Goal: Information Seeking & Learning: Learn about a topic

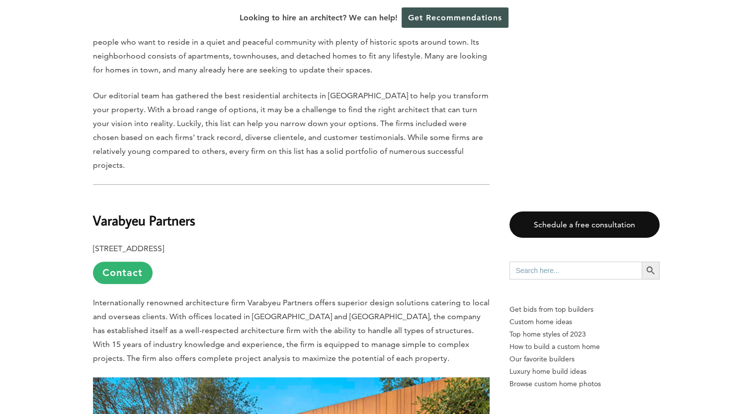
scroll to position [497, 0]
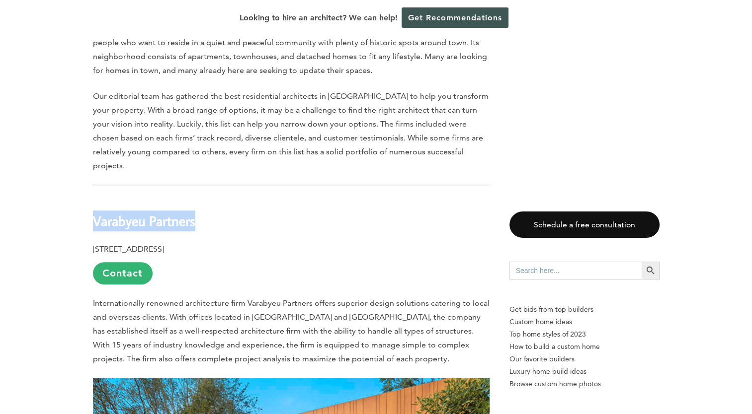
drag, startPoint x: 218, startPoint y: 184, endPoint x: 81, endPoint y: 174, distance: 138.0
copy b "Varabyeu Partners"
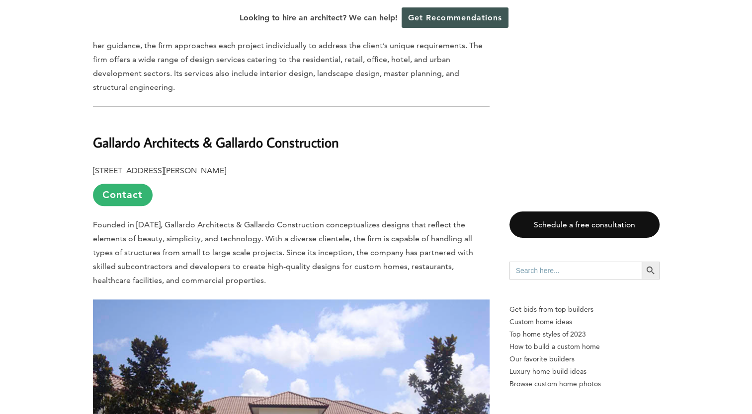
scroll to position [1143, 0]
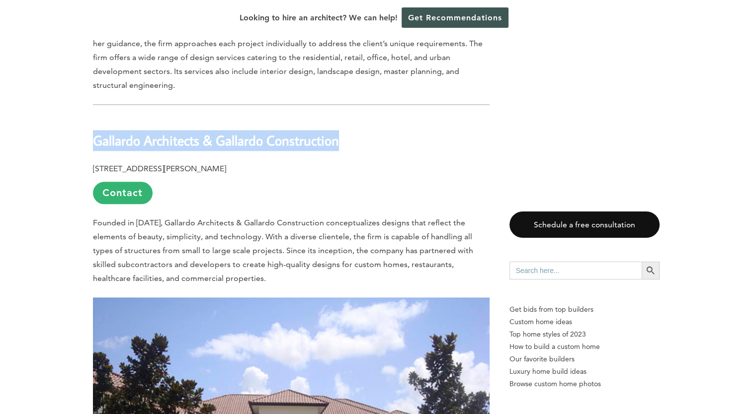
drag, startPoint x: 85, startPoint y: 88, endPoint x: 404, endPoint y: 92, distance: 318.5
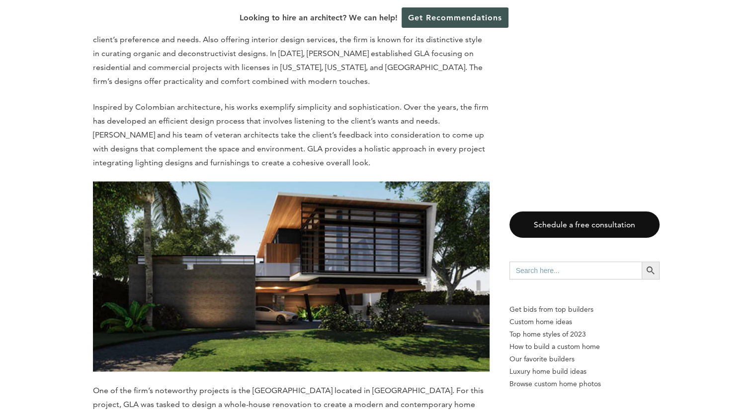
scroll to position [1739, 0]
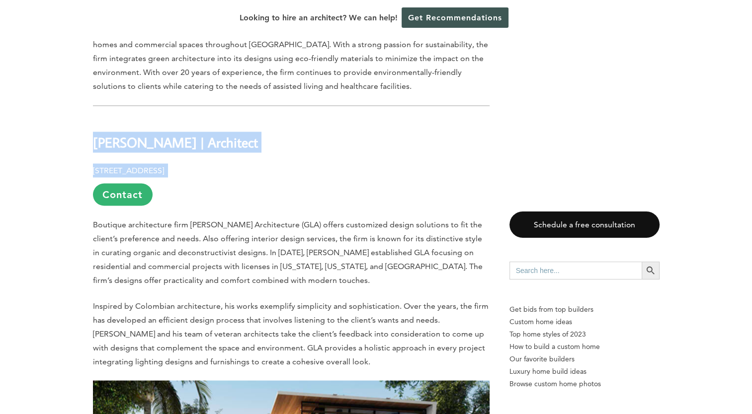
drag, startPoint x: 89, startPoint y: 93, endPoint x: 286, endPoint y: 110, distance: 197.5
drag, startPoint x: 286, startPoint y: 110, endPoint x: 286, endPoint y: 85, distance: 24.9
click at [286, 118] on h2 "[PERSON_NAME] | Architect" at bounding box center [291, 135] width 397 height 34
click at [256, 118] on h2 "[PERSON_NAME] | Architect" at bounding box center [291, 135] width 397 height 34
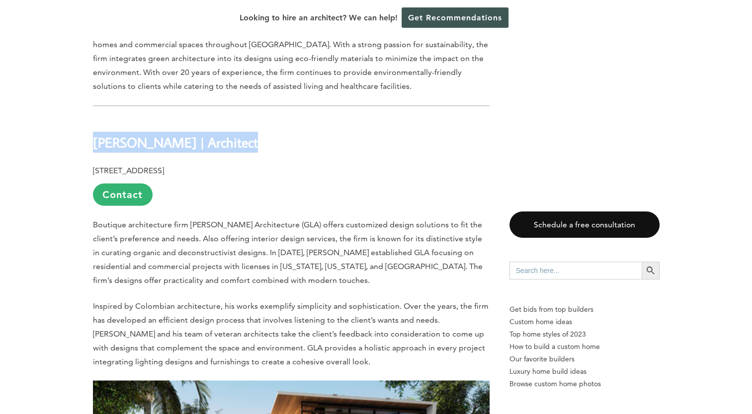
drag, startPoint x: 187, startPoint y: 95, endPoint x: 83, endPoint y: 94, distance: 103.4
copy b "[PERSON_NAME] | Architect"
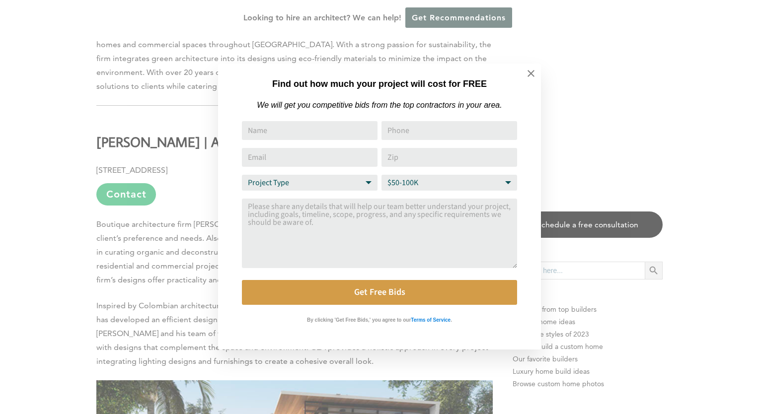
click at [124, 91] on div "Find out how much your project will cost for FREE We will get you competitive b…" at bounding box center [379, 207] width 759 height 414
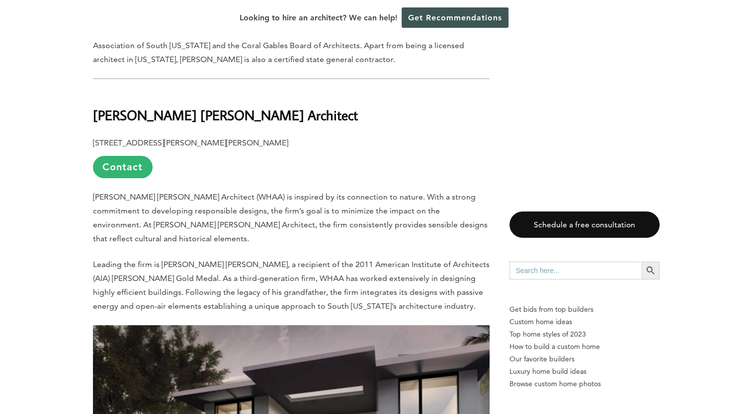
scroll to position [3826, 0]
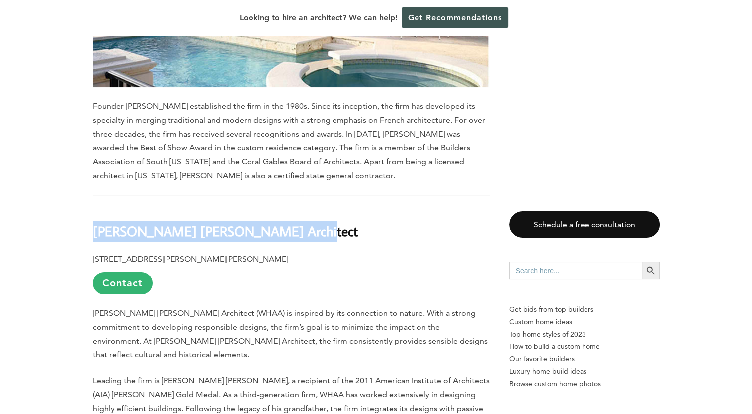
drag, startPoint x: 316, startPoint y: 156, endPoint x: 47, endPoint y: 154, distance: 268.3
copy b "[PERSON_NAME] [PERSON_NAME] Architect"
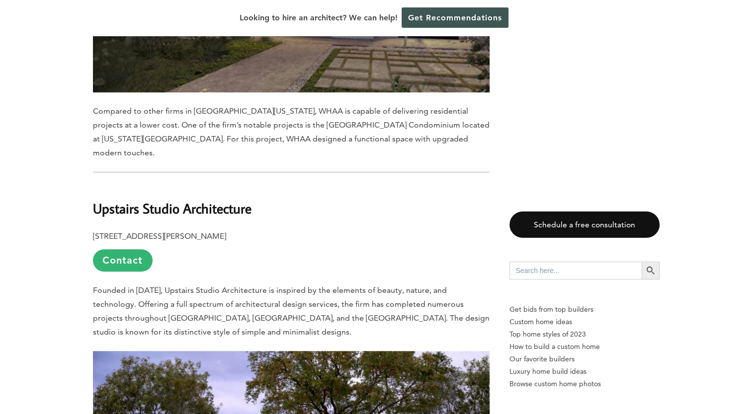
scroll to position [4423, 0]
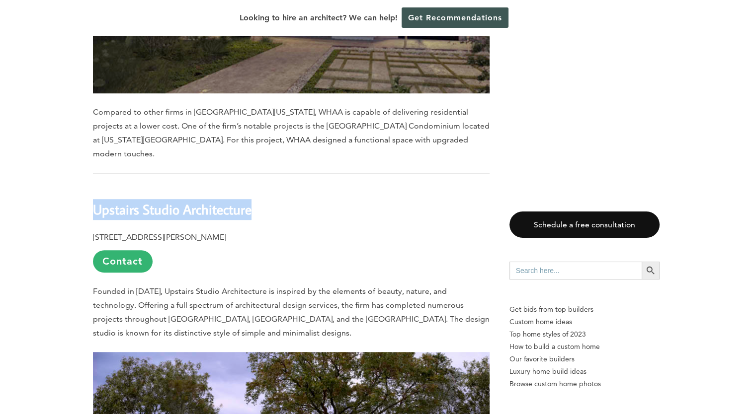
drag, startPoint x: 271, startPoint y: 118, endPoint x: 74, endPoint y: 115, distance: 197.8
copy b "Upstairs Studio Architecture"
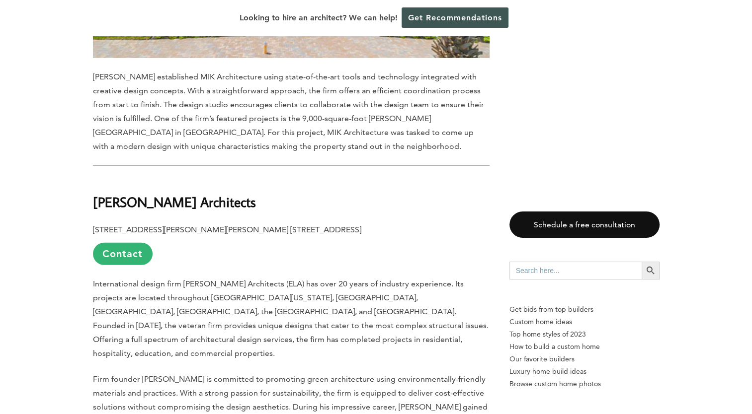
scroll to position [6708, 0]
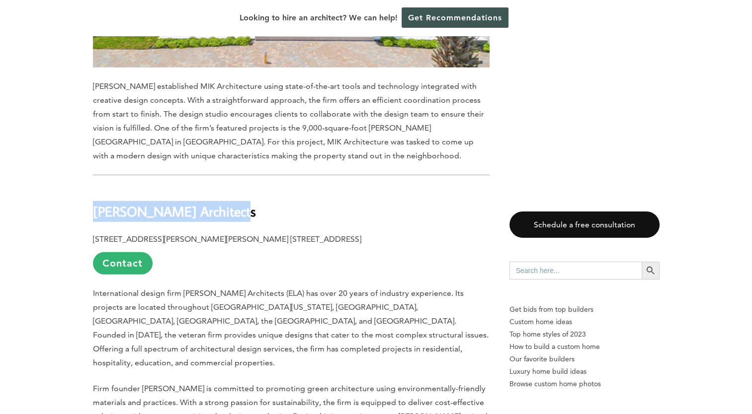
drag, startPoint x: 181, startPoint y: 108, endPoint x: 95, endPoint y: 106, distance: 86.0
click at [95, 187] on h2 "[PERSON_NAME] Architects" at bounding box center [291, 204] width 397 height 34
copy b "[PERSON_NAME] Architects"
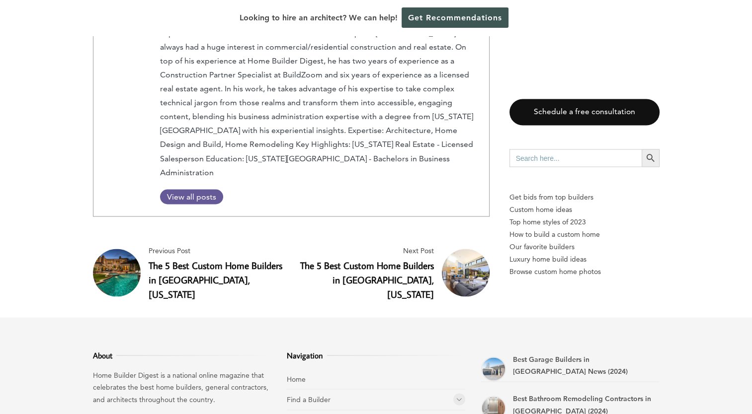
scroll to position [9273, 0]
